Goal: Navigation & Orientation: Go to known website

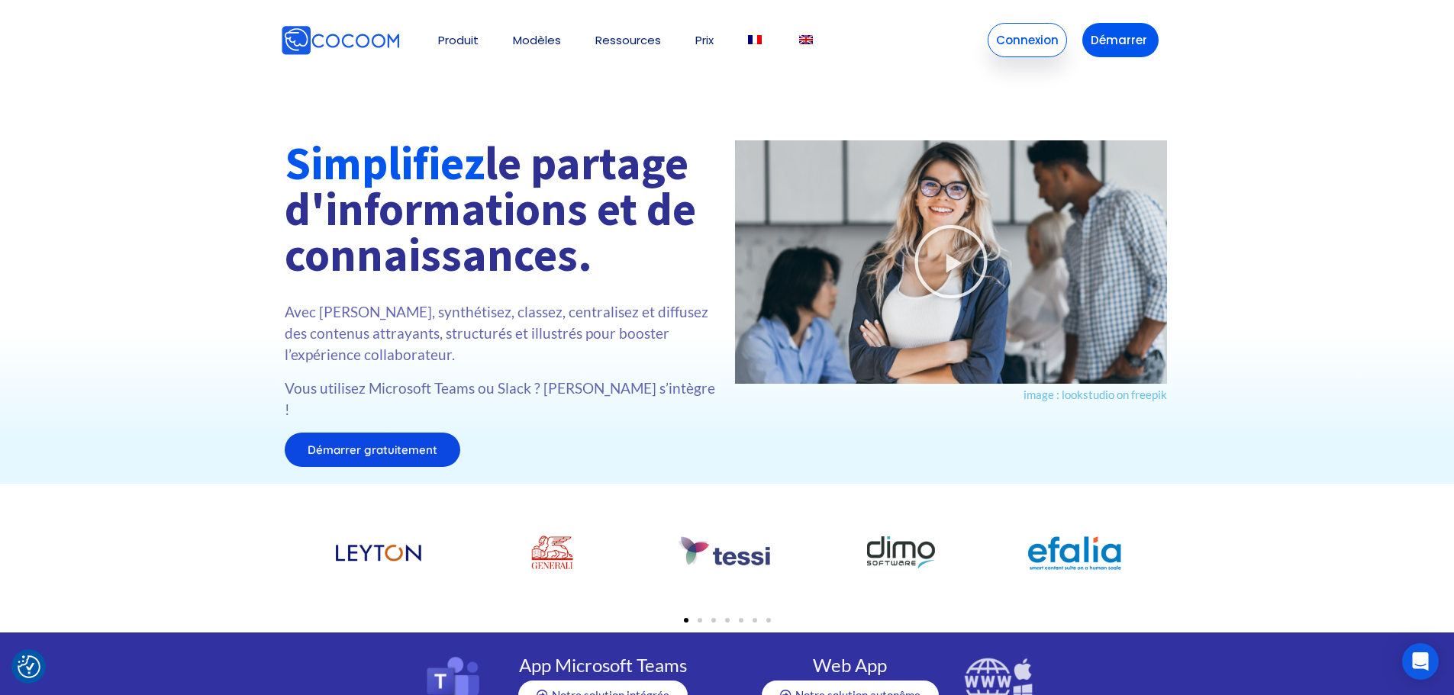
click at [1012, 42] on link "Connexion" at bounding box center [1026, 40] width 79 height 34
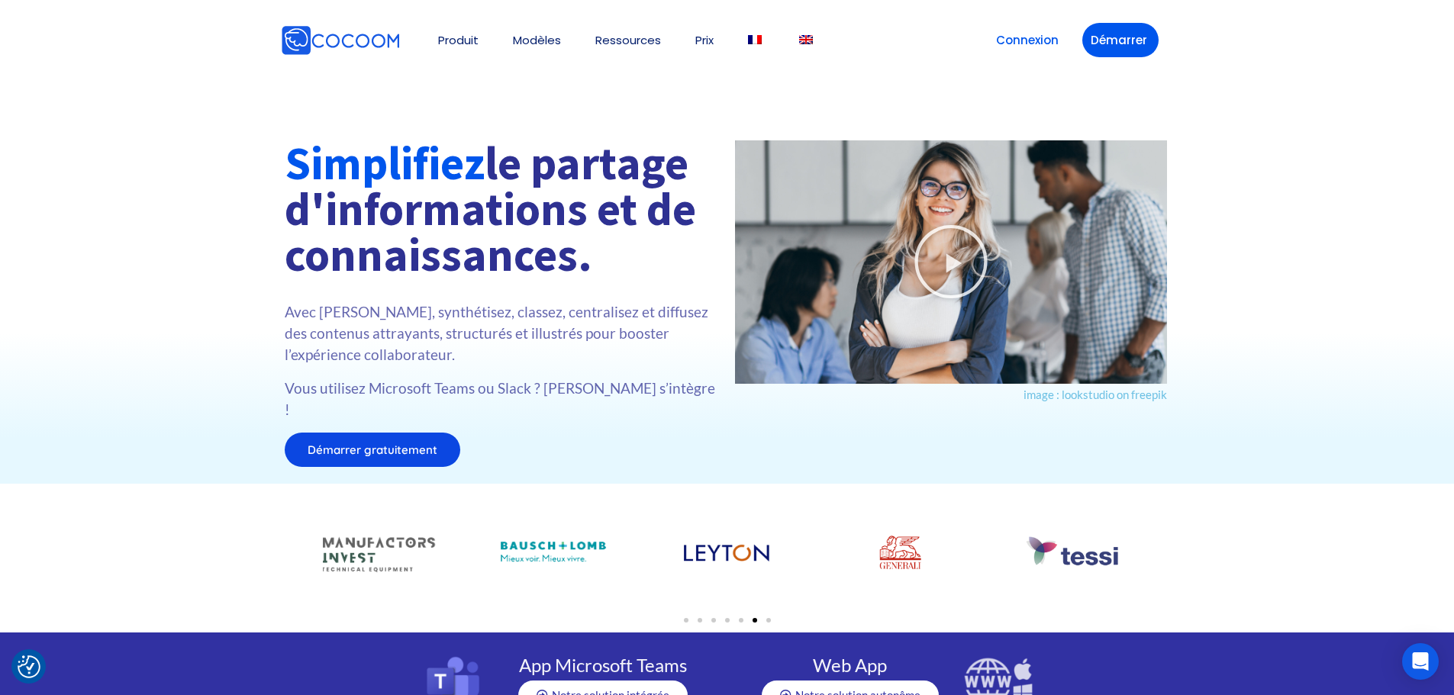
click at [156, 257] on div at bounding box center [727, 308] width 1454 height 351
